Goal: Check status: Check status

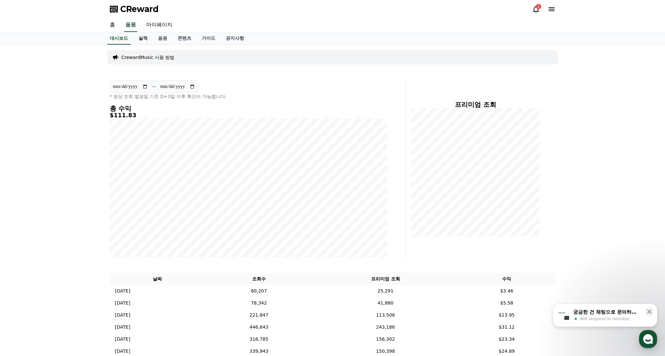
click at [142, 39] on link "실적" at bounding box center [143, 38] width 20 height 12
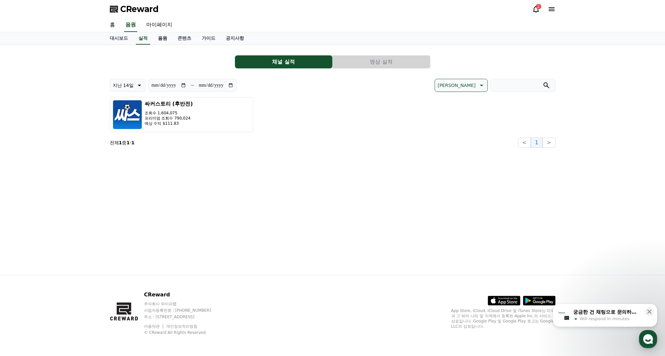
click at [158, 39] on link "음원" at bounding box center [163, 38] width 20 height 12
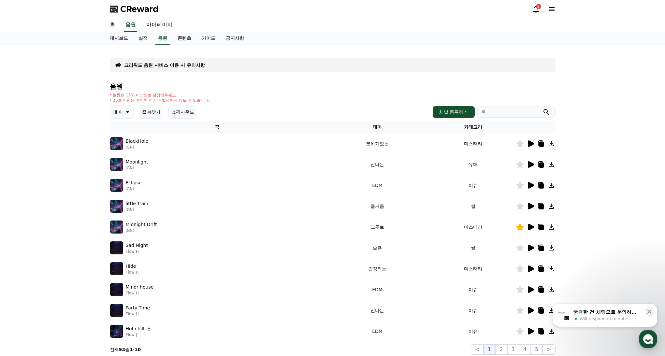
click at [183, 39] on link "콘텐츠" at bounding box center [184, 38] width 24 height 12
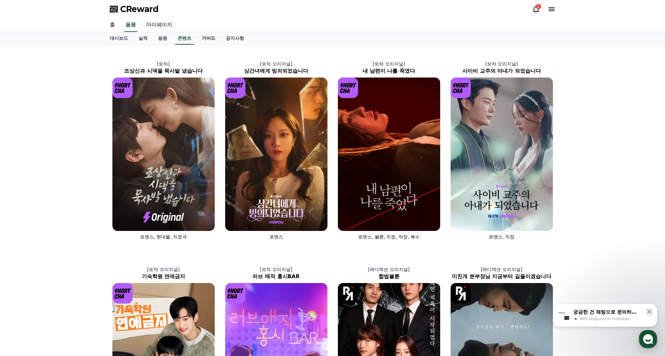
click at [197, 39] on link "가이드" at bounding box center [208, 38] width 24 height 12
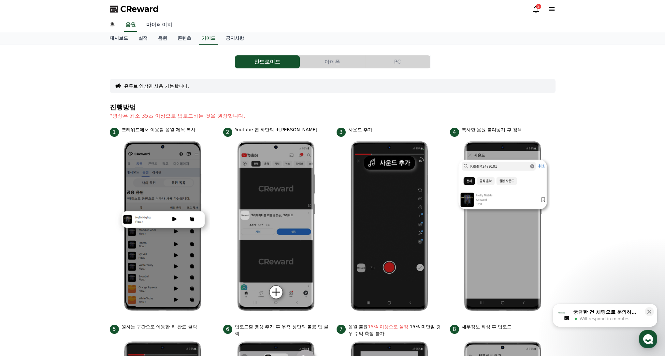
click at [152, 25] on link "마이페이지" at bounding box center [159, 25] width 36 height 14
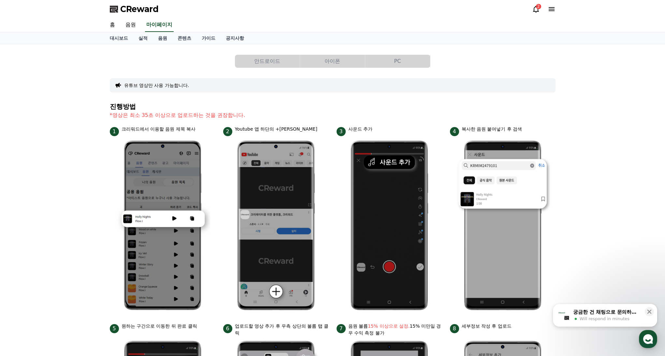
select select "**********"
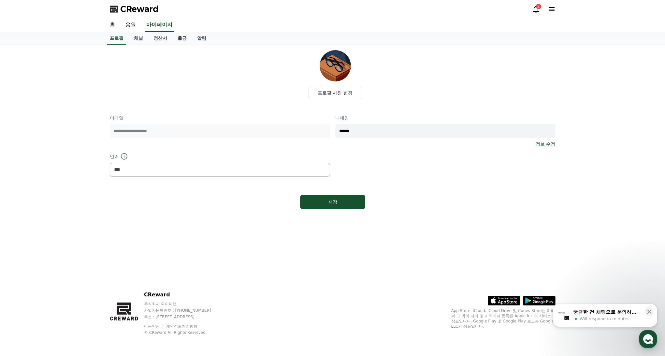
click at [177, 41] on link "출금" at bounding box center [182, 38] width 20 height 12
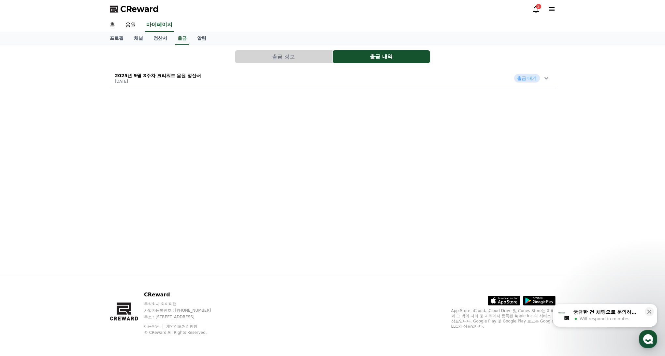
click at [546, 77] on icon at bounding box center [546, 78] width 8 height 8
drag, startPoint x: 155, startPoint y: 129, endPoint x: 167, endPoint y: 128, distance: 11.8
click at [167, 128] on div "출금 신청일 [DATE] 수익금 108.37 USD 세액 0 USD 출금액 108.37 USD 출금 상태 출금 대기" at bounding box center [147, 115] width 65 height 53
click at [184, 147] on div "출금 정보 출금 내역 2025년 9월 3주차 크리워드 음원 정산서 [DATE] 출금 대기" at bounding box center [333, 160] width 456 height 230
click at [205, 184] on div "출금 정보 출금 내역 2025년 9월 3주차 크리워드 음원 정산서 [DATE] 출금 대기" at bounding box center [333, 160] width 456 height 230
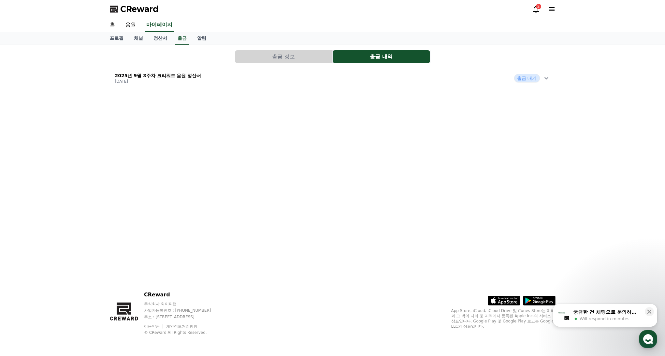
click at [535, 15] on div "CReward 2" at bounding box center [333, 9] width 456 height 18
click at [535, 12] on icon at bounding box center [536, 9] width 8 height 8
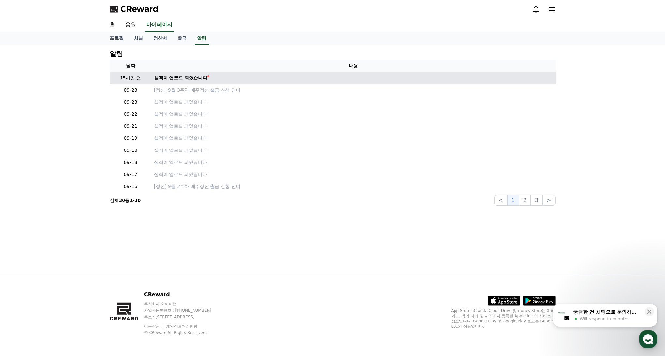
click at [176, 78] on div "실적이 업로드 되었습니다" at bounding box center [180, 78] width 53 height 7
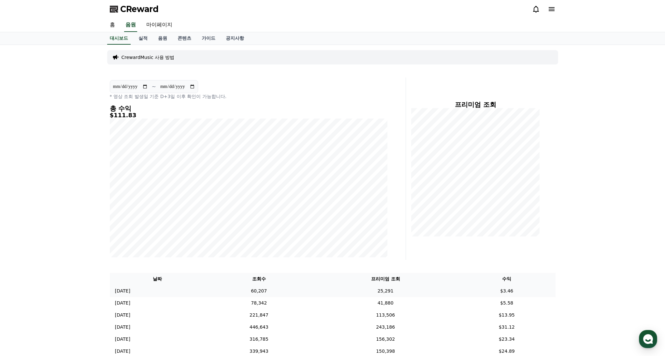
click at [124, 295] on td "[DATE] 09/22" at bounding box center [157, 291] width 95 height 12
